Goal: Find specific page/section: Find specific page/section

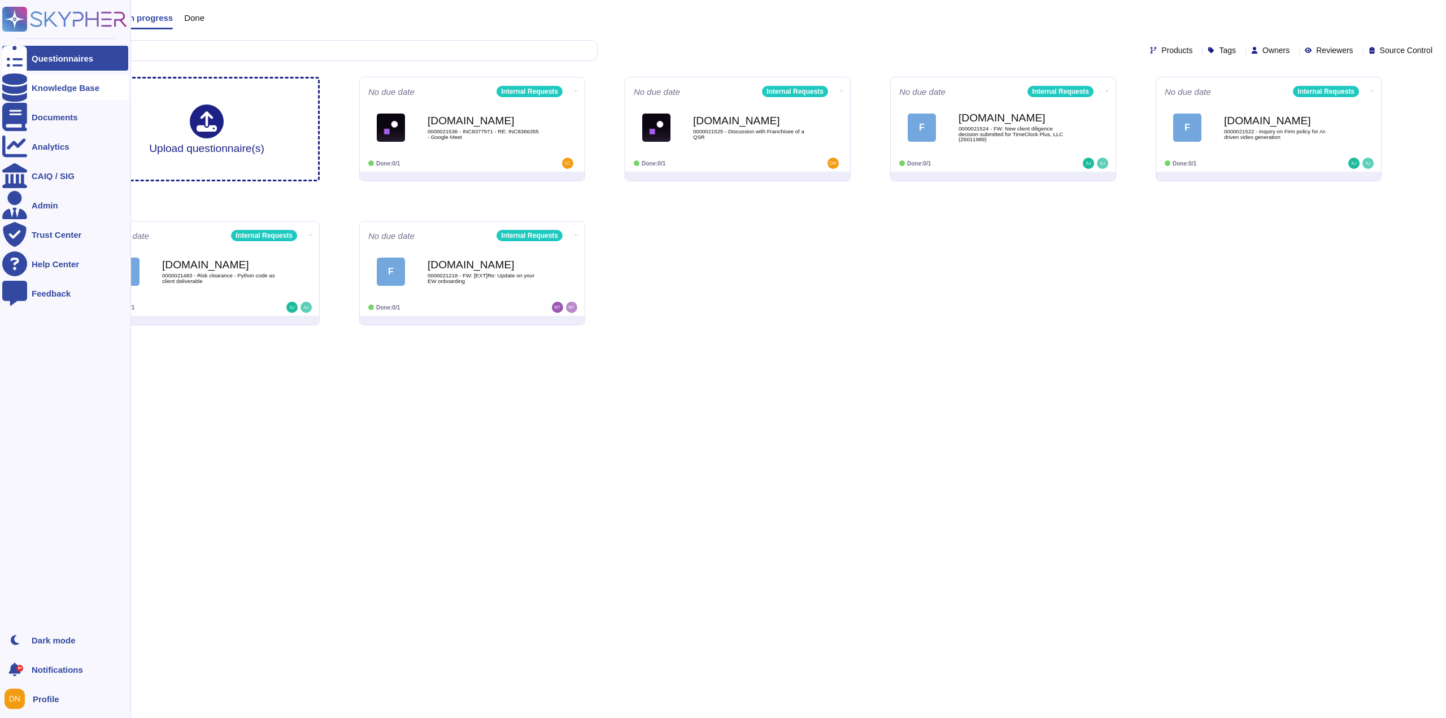
click at [16, 88] on icon at bounding box center [14, 87] width 25 height 28
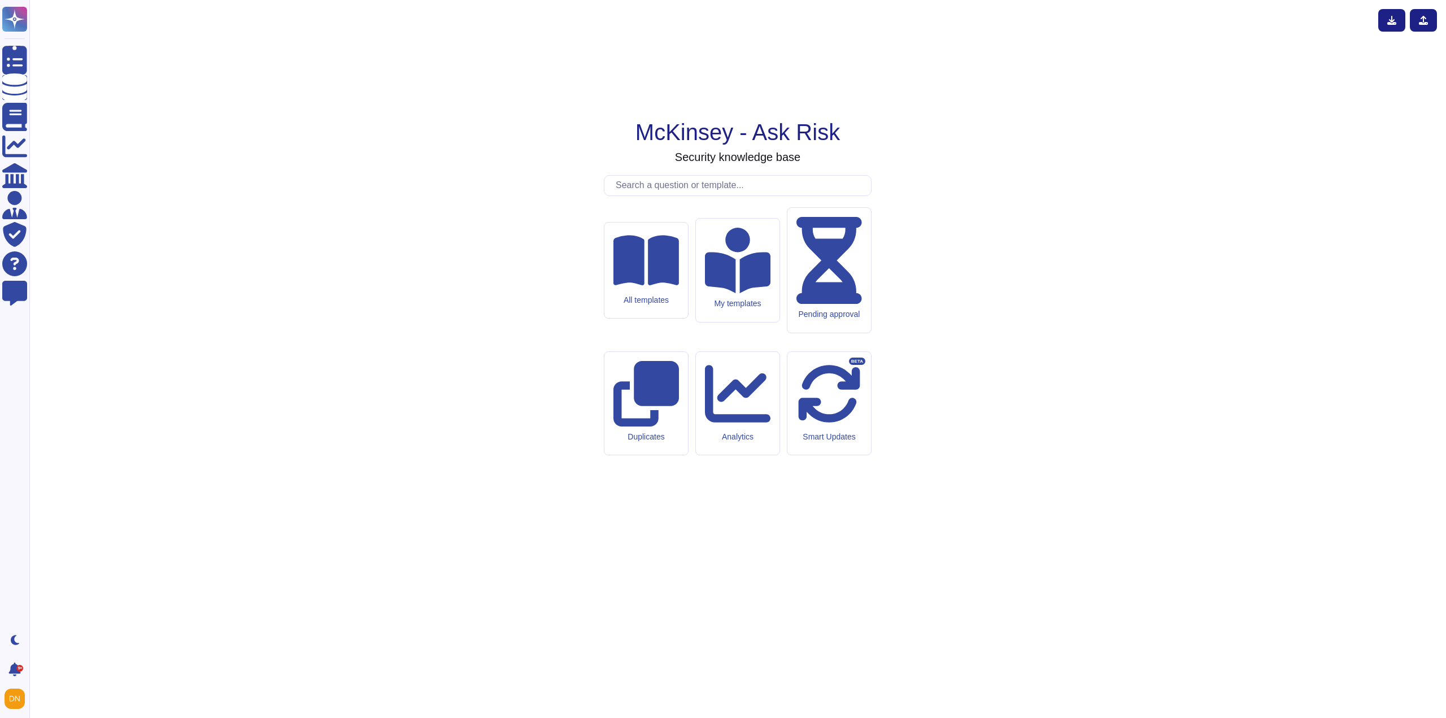
click at [649, 195] on input "text" at bounding box center [740, 186] width 261 height 20
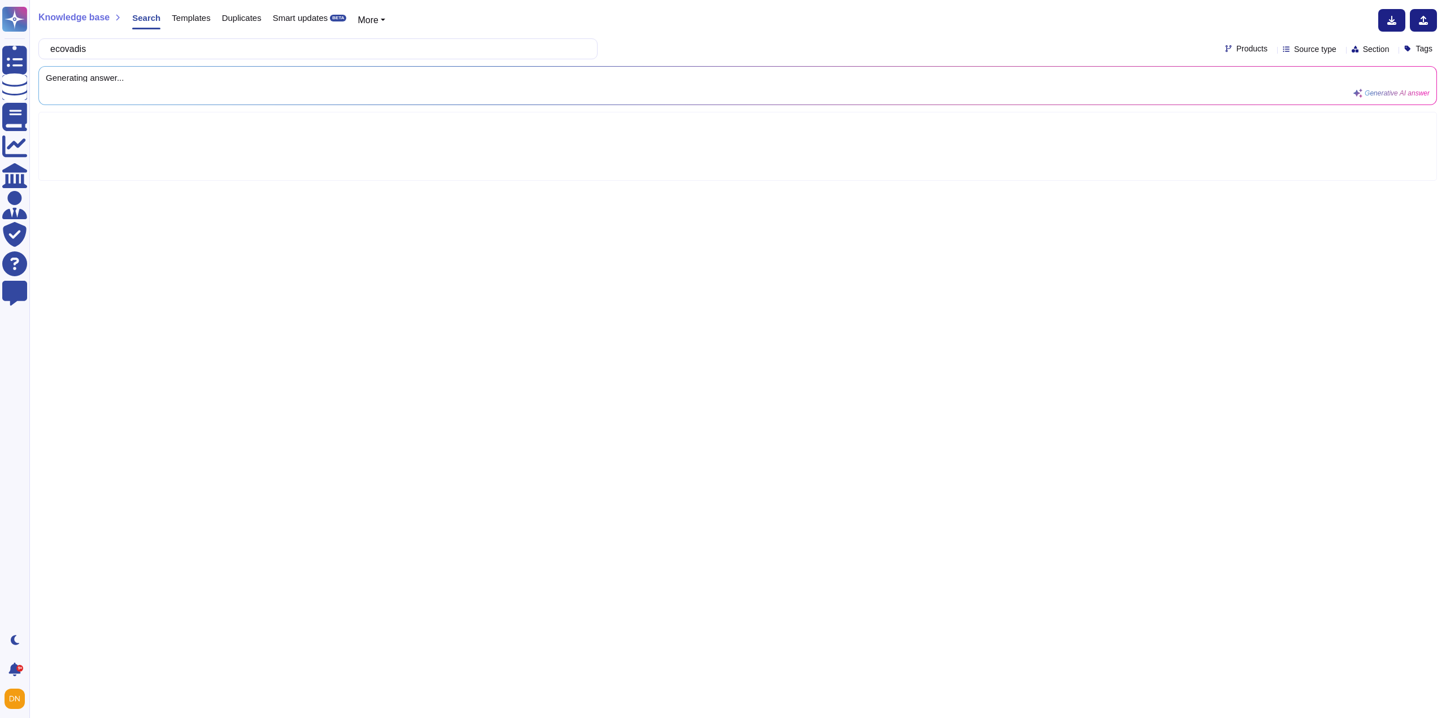
type input "ecovadis"
